Goal: Task Accomplishment & Management: Use online tool/utility

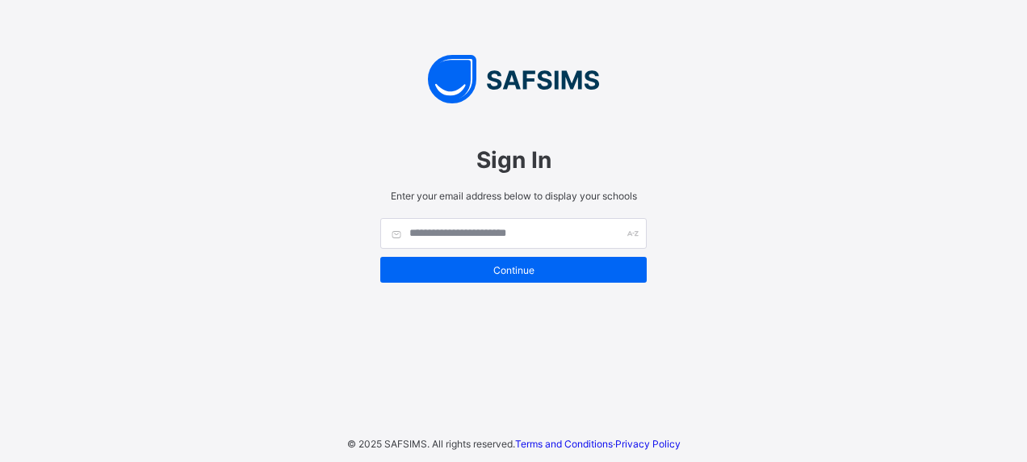
type input "**********"
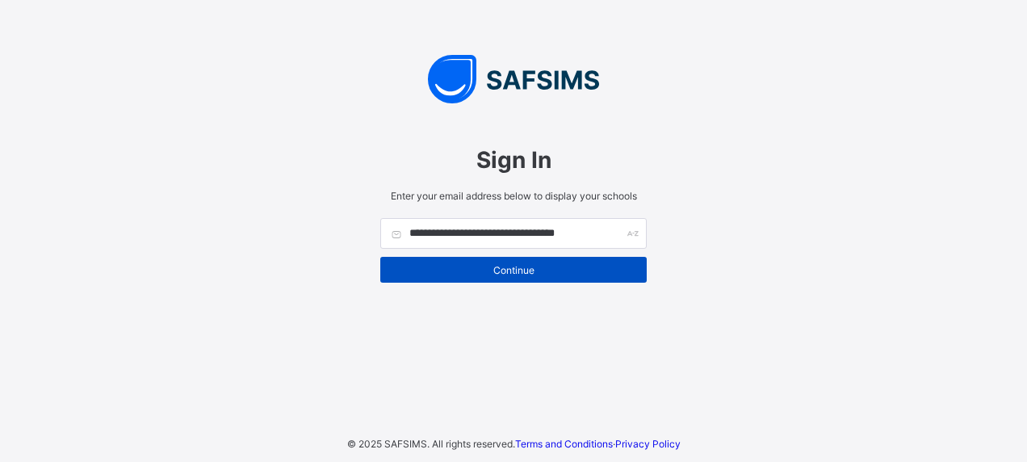
click at [536, 270] on span "Continue" at bounding box center [513, 270] width 242 height 12
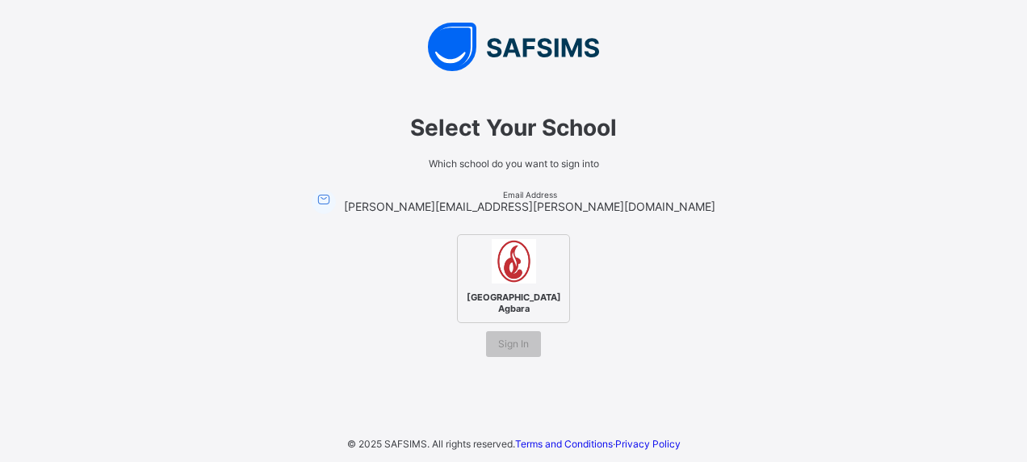
click at [522, 302] on span "Corona Secondary School Agbara" at bounding box center [514, 302] width 103 height 31
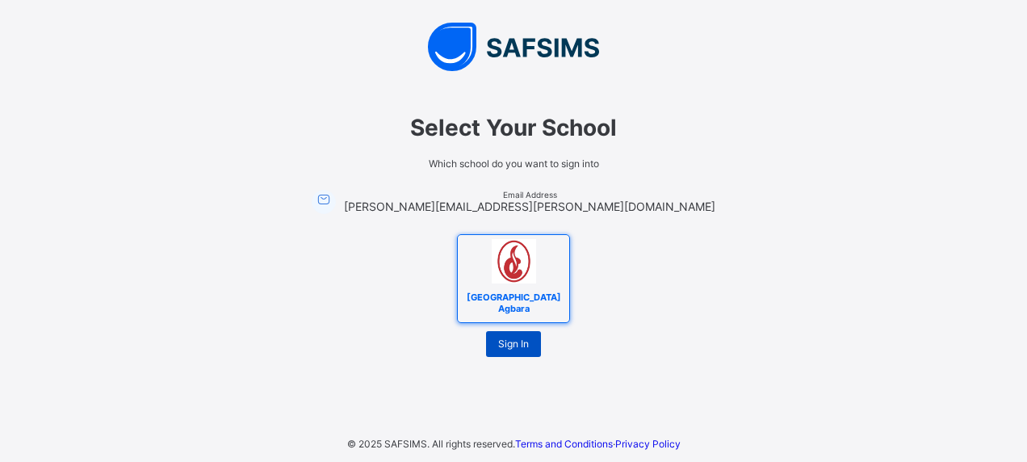
click at [518, 337] on span "Sign In" at bounding box center [513, 343] width 31 height 12
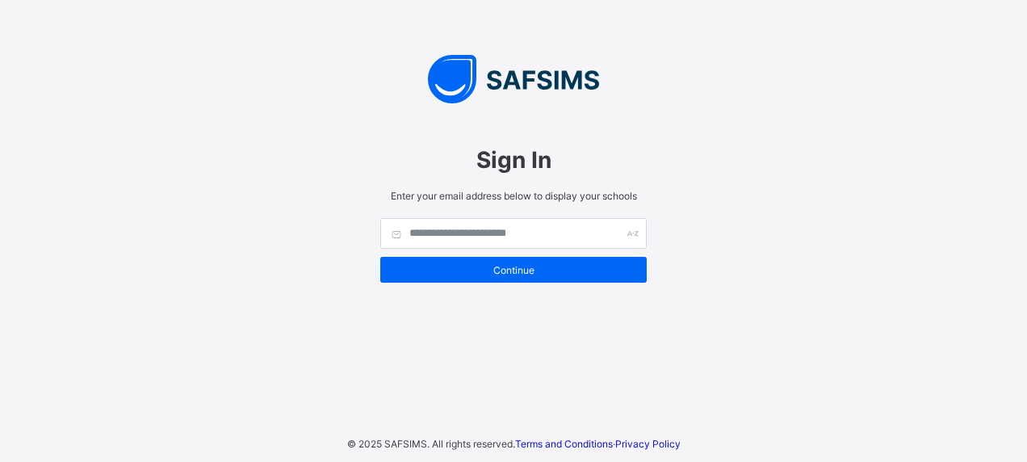
type input "**********"
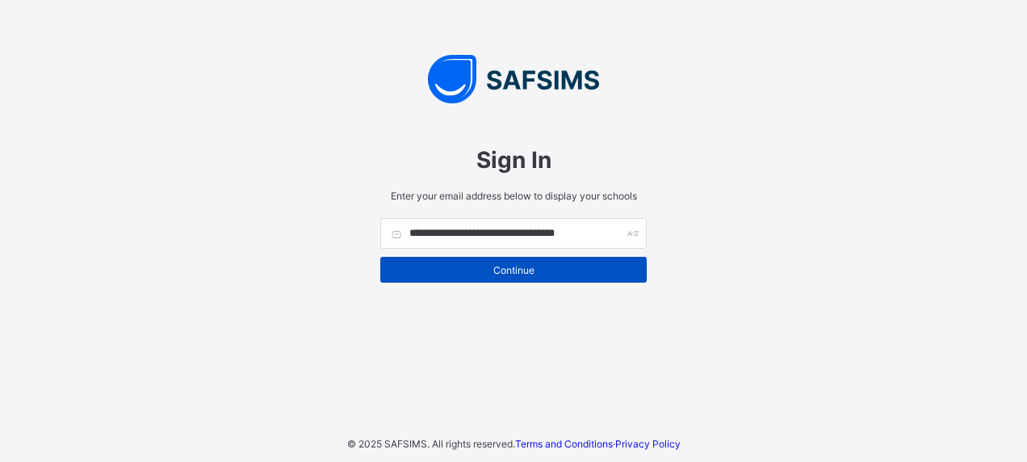
click at [509, 270] on span "Continue" at bounding box center [513, 270] width 242 height 12
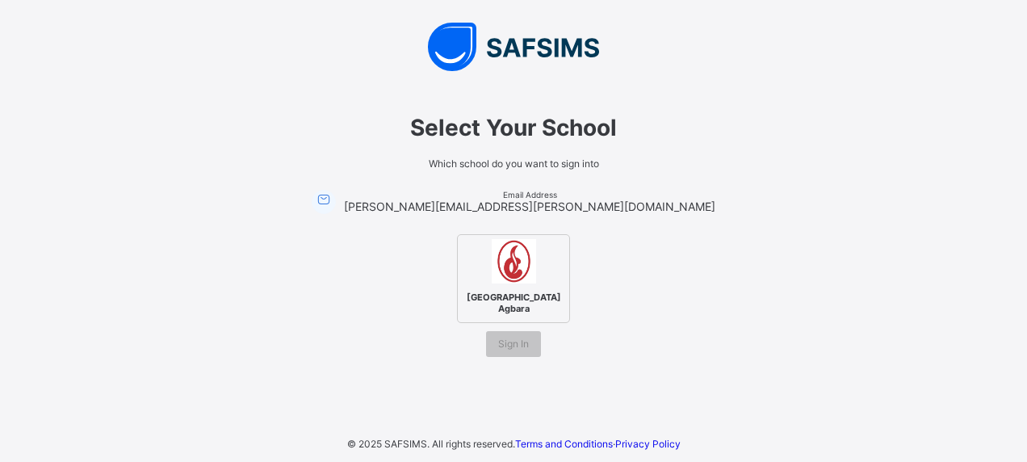
click at [509, 248] on img at bounding box center [514, 261] width 44 height 44
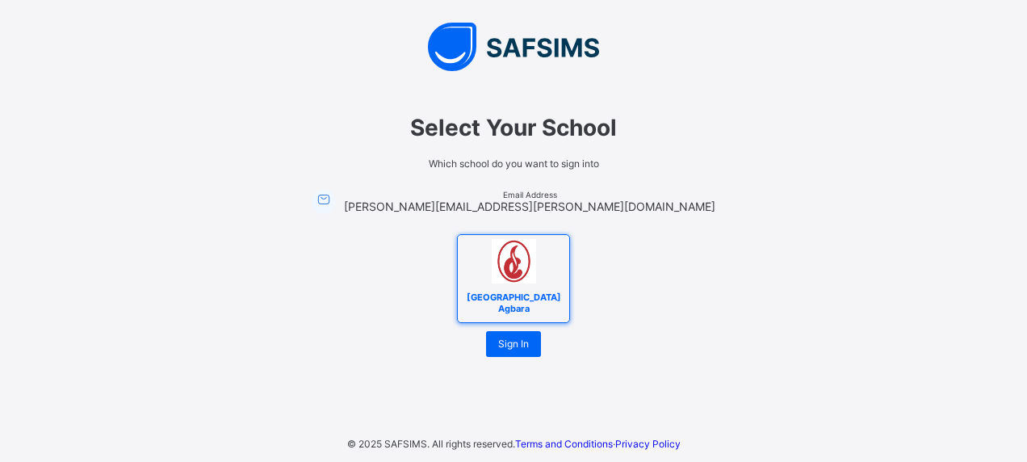
click at [509, 248] on img at bounding box center [514, 261] width 44 height 44
click at [510, 337] on span "Sign In" at bounding box center [513, 343] width 31 height 12
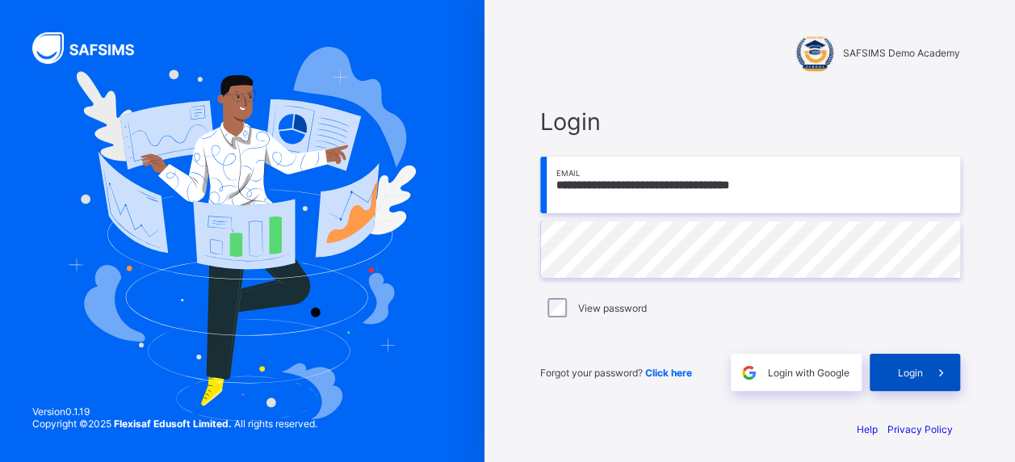
click at [899, 373] on div "Login" at bounding box center [915, 372] width 90 height 37
click at [888, 358] on div "Login" at bounding box center [915, 372] width 90 height 37
